Goal: Download file/media

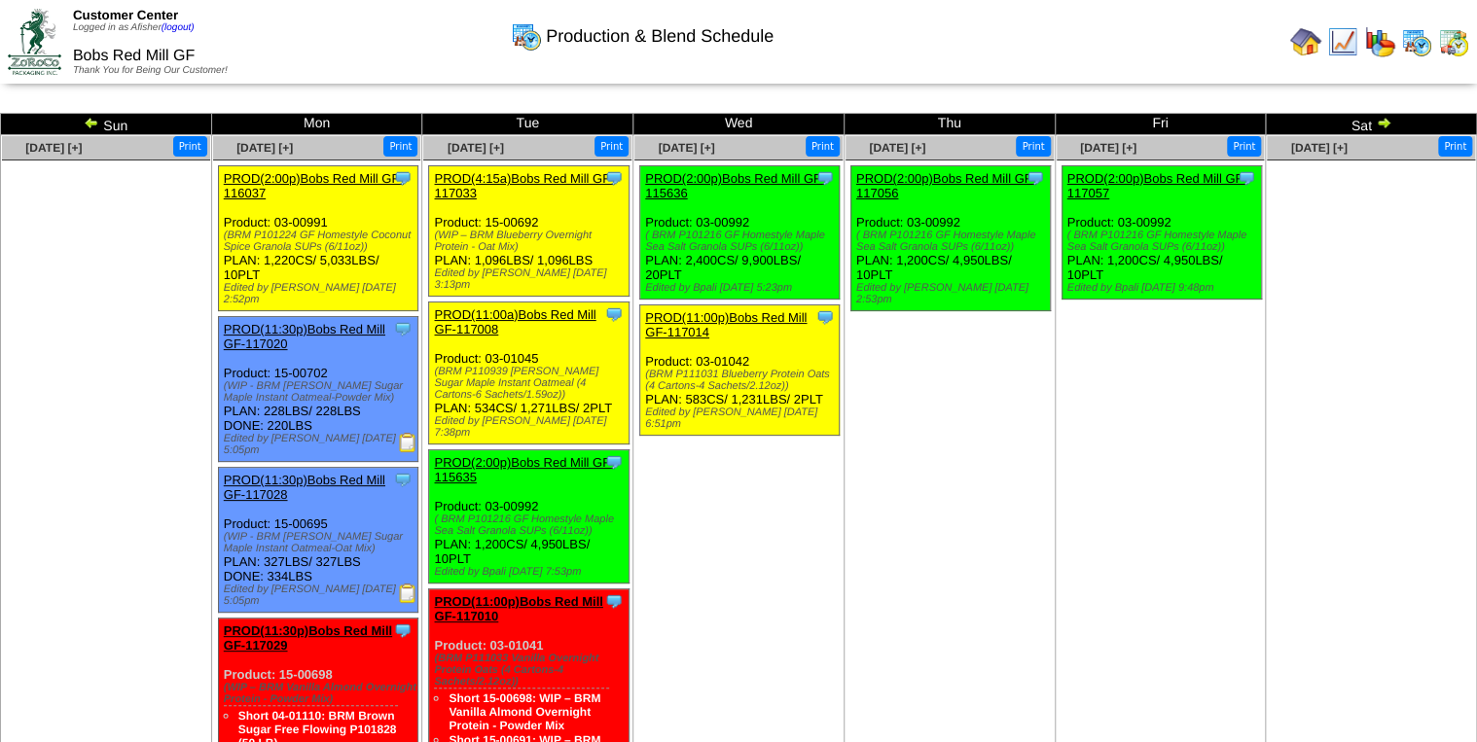
click at [1355, 51] on img at bounding box center [1342, 41] width 31 height 31
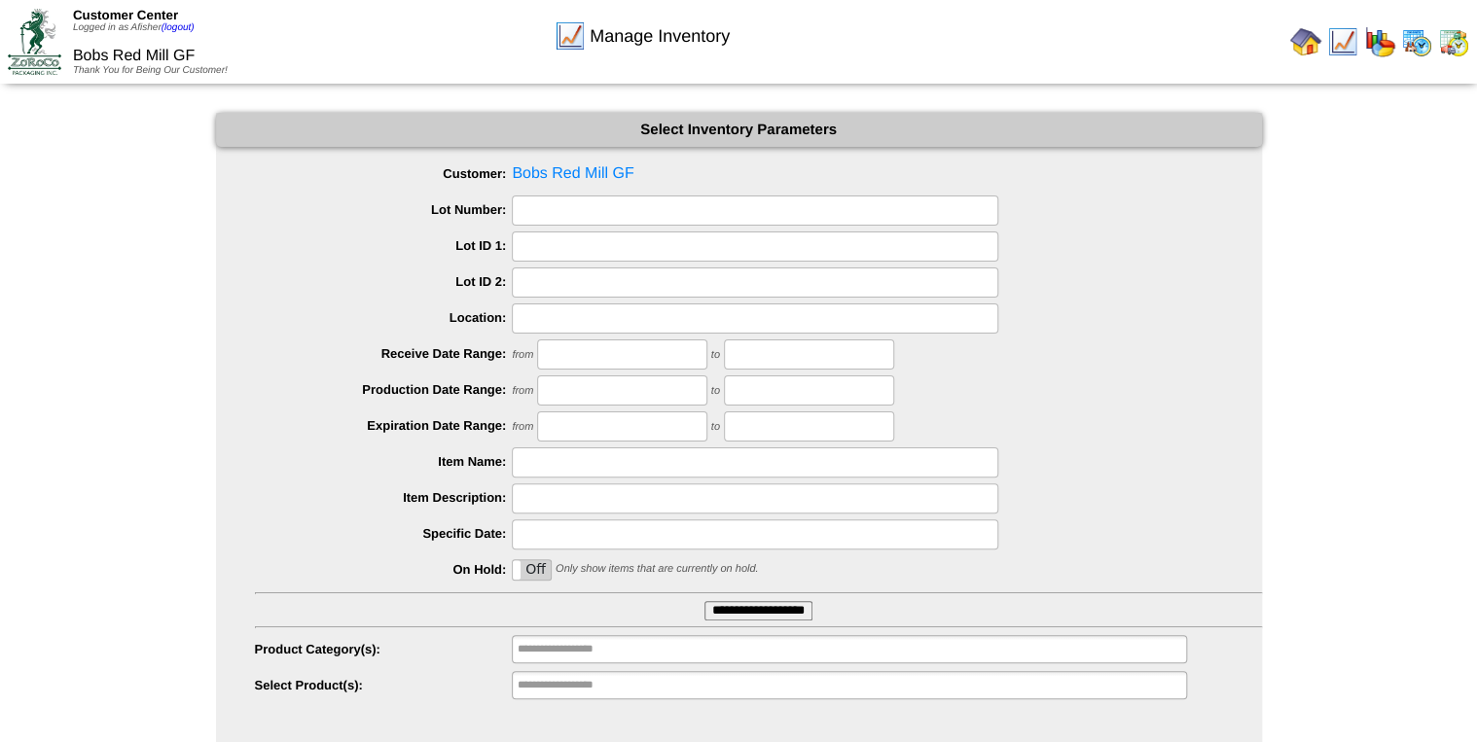
click at [767, 614] on input "**********" at bounding box center [758, 610] width 108 height 19
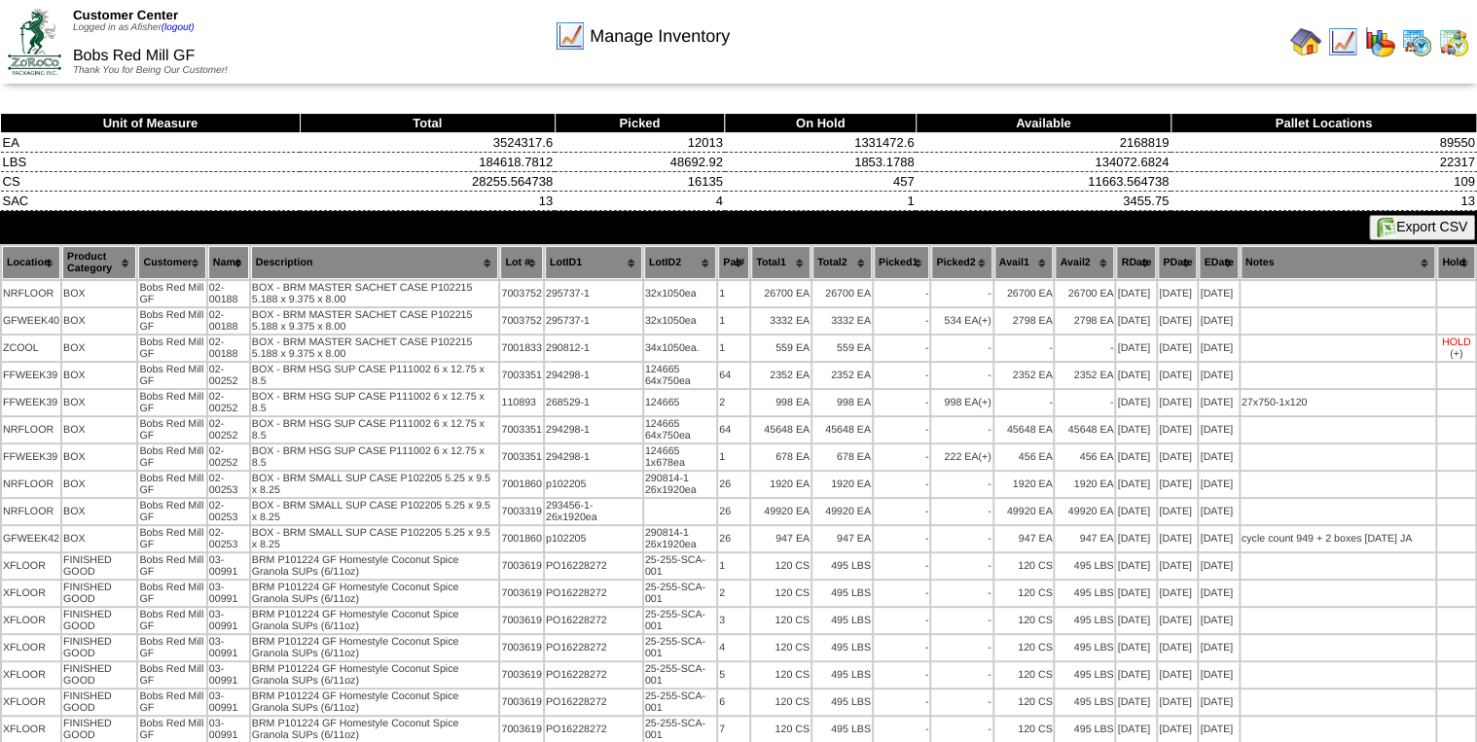
click at [1397, 222] on button "Export CSV" at bounding box center [1422, 227] width 106 height 25
